Goal: Transaction & Acquisition: Subscribe to service/newsletter

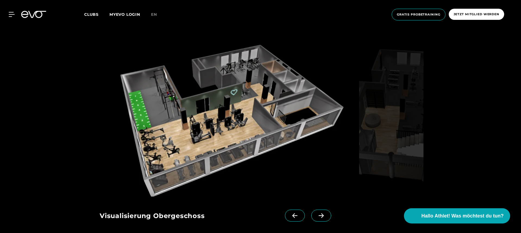
scroll to position [516, 0]
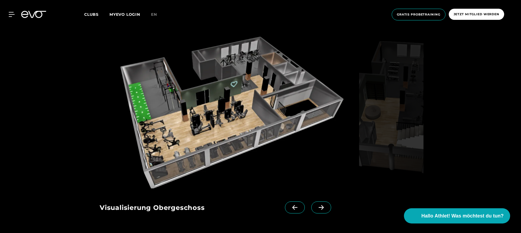
click at [263, 106] on img at bounding box center [228, 111] width 257 height 156
click at [317, 209] on icon at bounding box center [321, 207] width 10 height 5
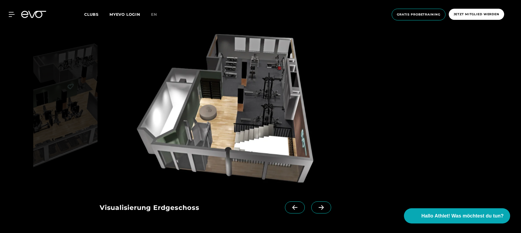
click at [290, 209] on icon at bounding box center [295, 207] width 10 height 5
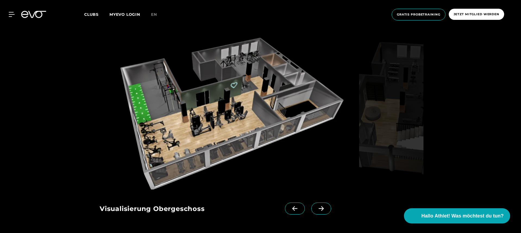
scroll to position [514, 0]
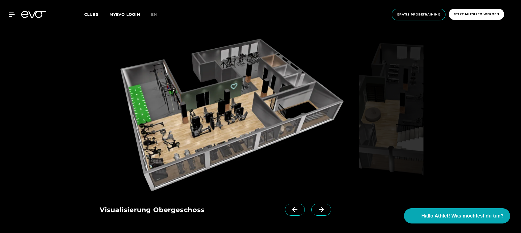
click at [316, 208] on icon at bounding box center [321, 209] width 10 height 5
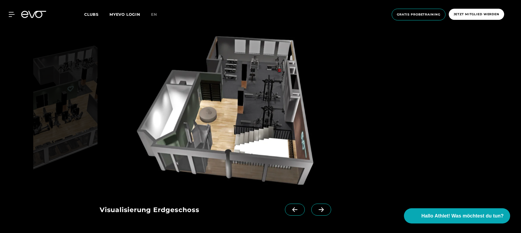
click at [290, 209] on icon at bounding box center [295, 209] width 10 height 5
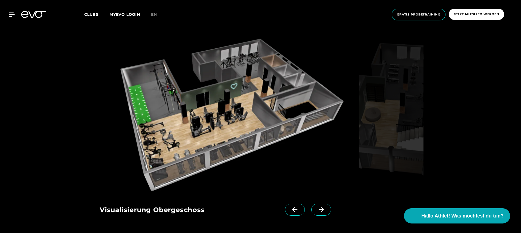
click at [316, 210] on icon at bounding box center [321, 209] width 10 height 5
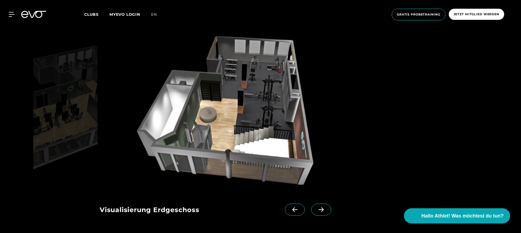
click at [290, 208] on icon at bounding box center [295, 209] width 10 height 5
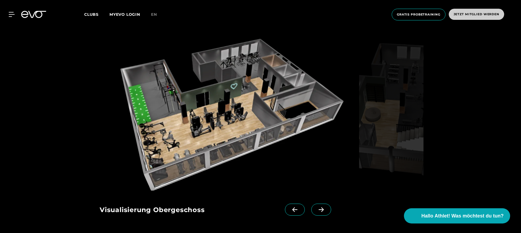
click at [466, 16] on span "Jetzt Mitglied werden" at bounding box center [477, 14] width 46 height 5
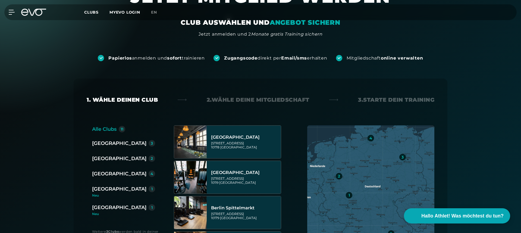
scroll to position [43, 0]
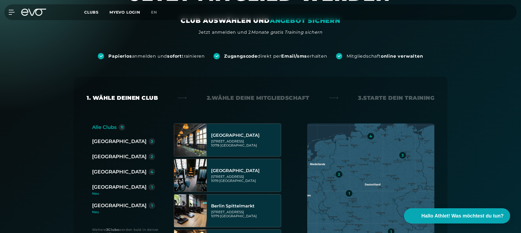
click at [108, 185] on div "[GEOGRAPHIC_DATA]" at bounding box center [119, 187] width 54 height 8
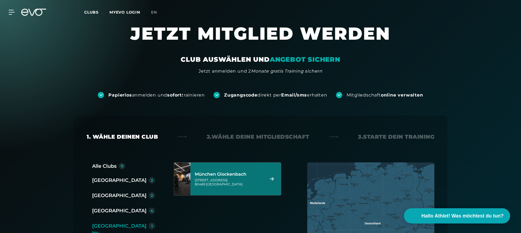
scroll to position [0, 0]
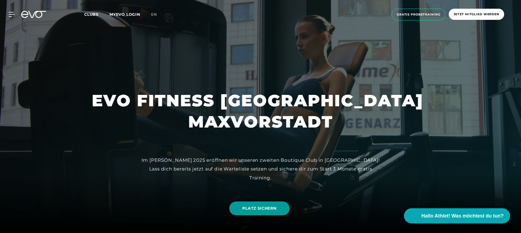
click at [266, 208] on span "PLATZ SICHERN" at bounding box center [259, 208] width 34 height 6
